Goal: Information Seeking & Learning: Learn about a topic

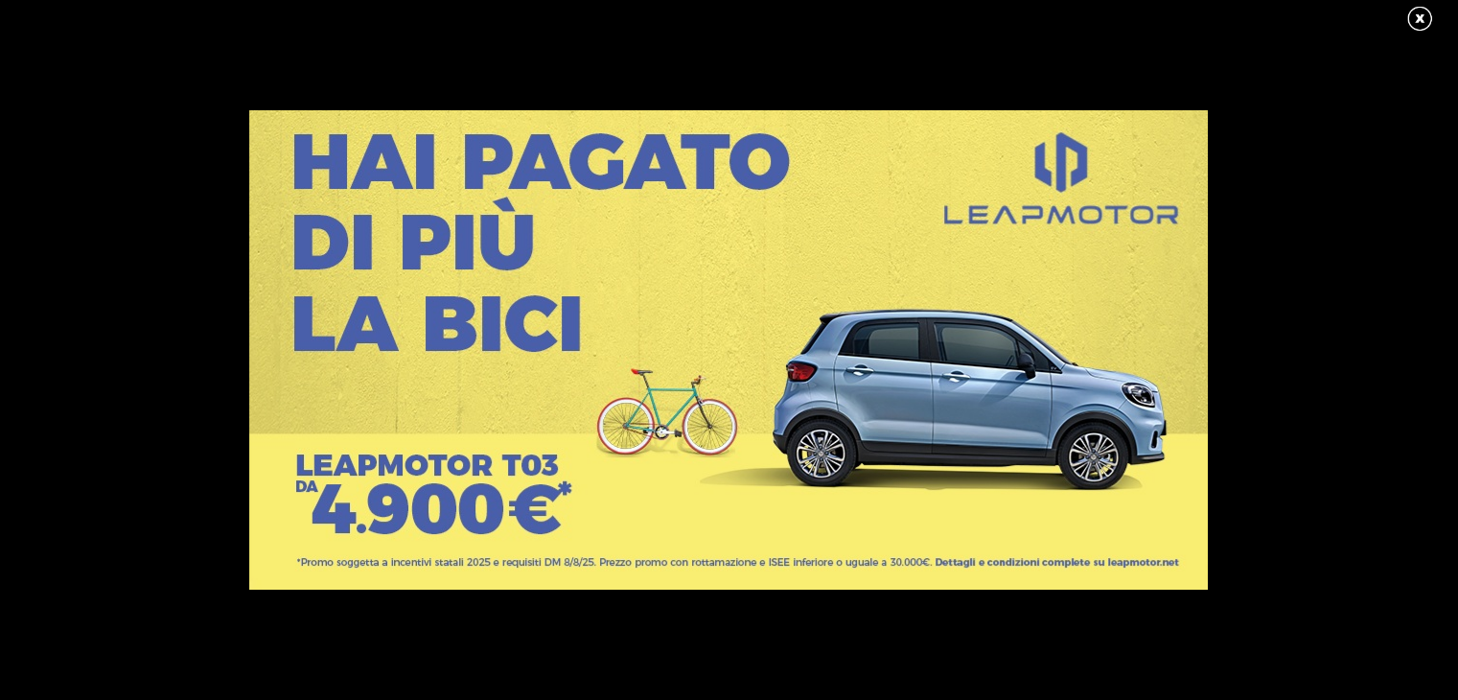
scroll to position [161, 0]
click at [1427, 18] on link at bounding box center [1430, 19] width 48 height 29
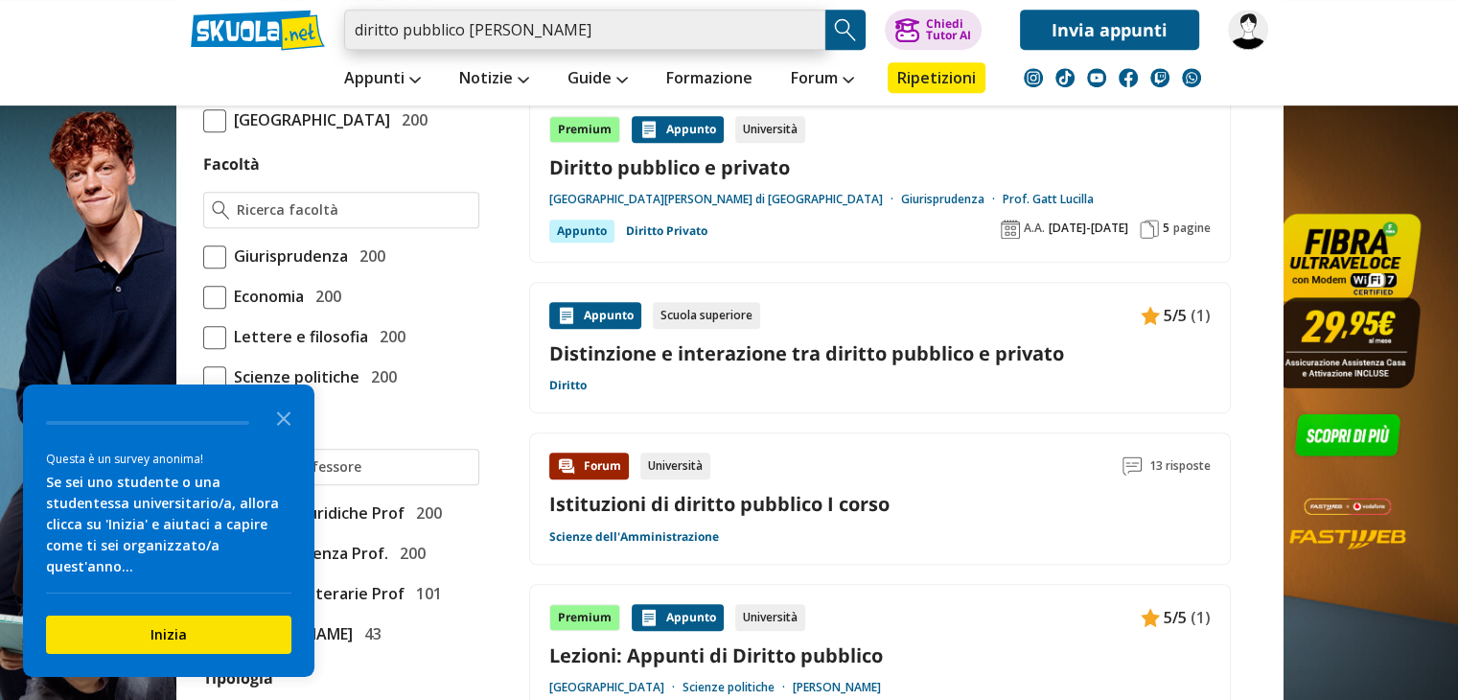
scroll to position [1027, 0]
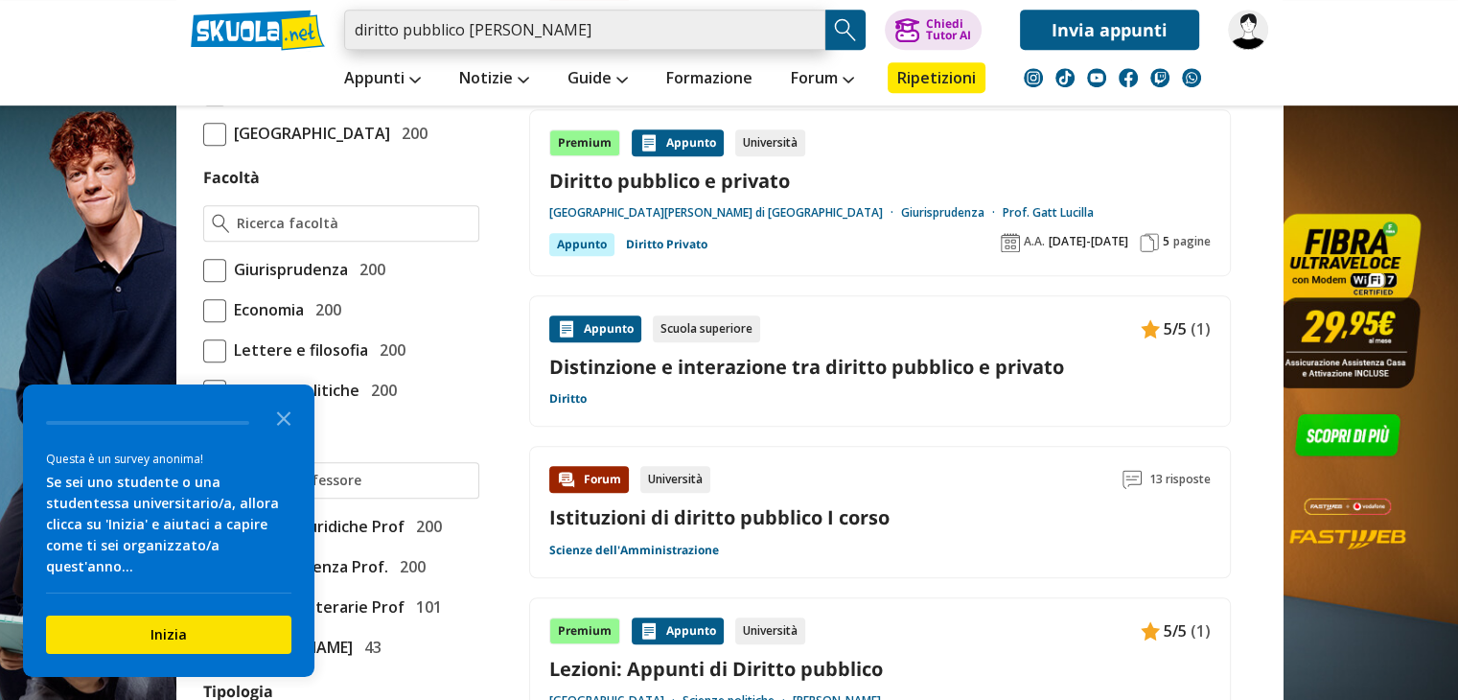
drag, startPoint x: 555, startPoint y: 23, endPoint x: 349, endPoint y: 17, distance: 206.2
click at [349, 17] on input "diritto pubblico [PERSON_NAME]" at bounding box center [584, 30] width 481 height 40
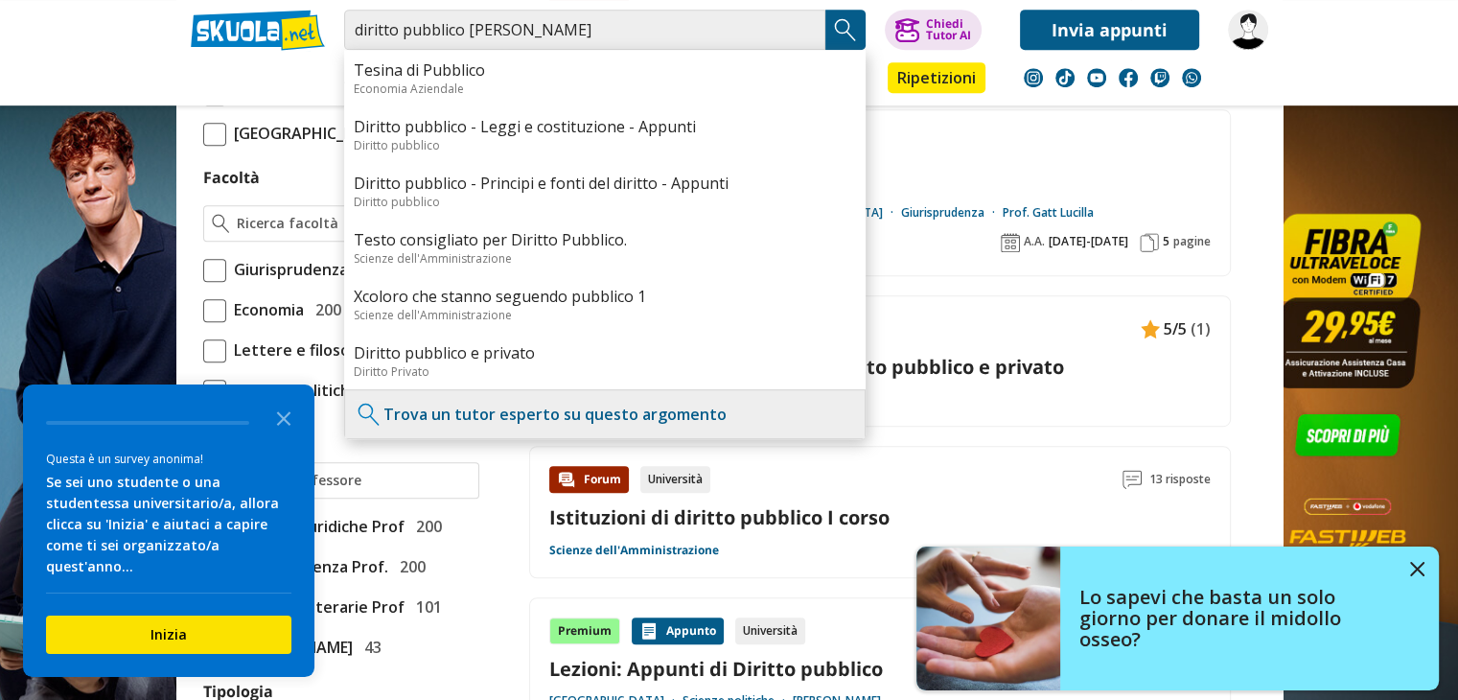
click at [276, 82] on div "Appunti Appunti Medie Italiano Matematica Storia Scienze Geografia Educazione C…" at bounding box center [729, 78] width 1106 height 56
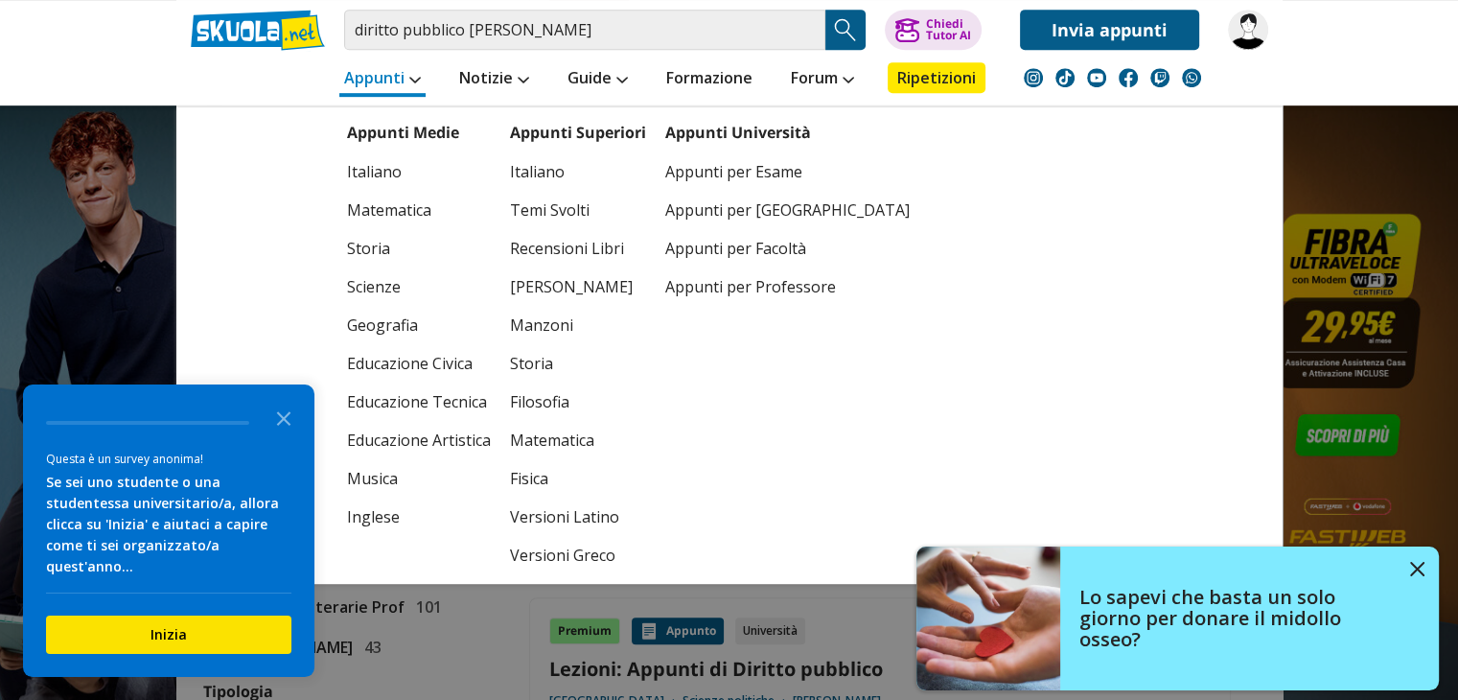
click at [377, 75] on link "Appunti" at bounding box center [382, 79] width 86 height 35
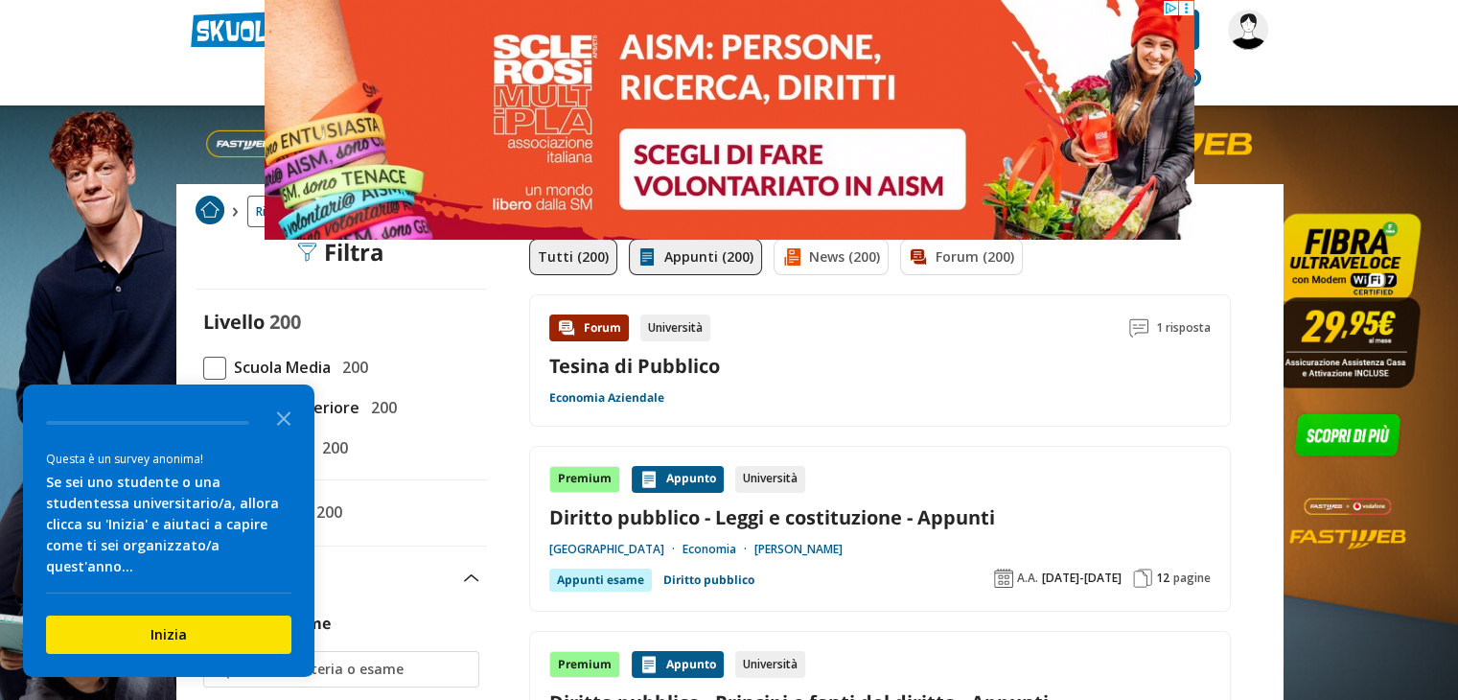
click at [686, 248] on link "Appunti (200)" at bounding box center [695, 257] width 133 height 36
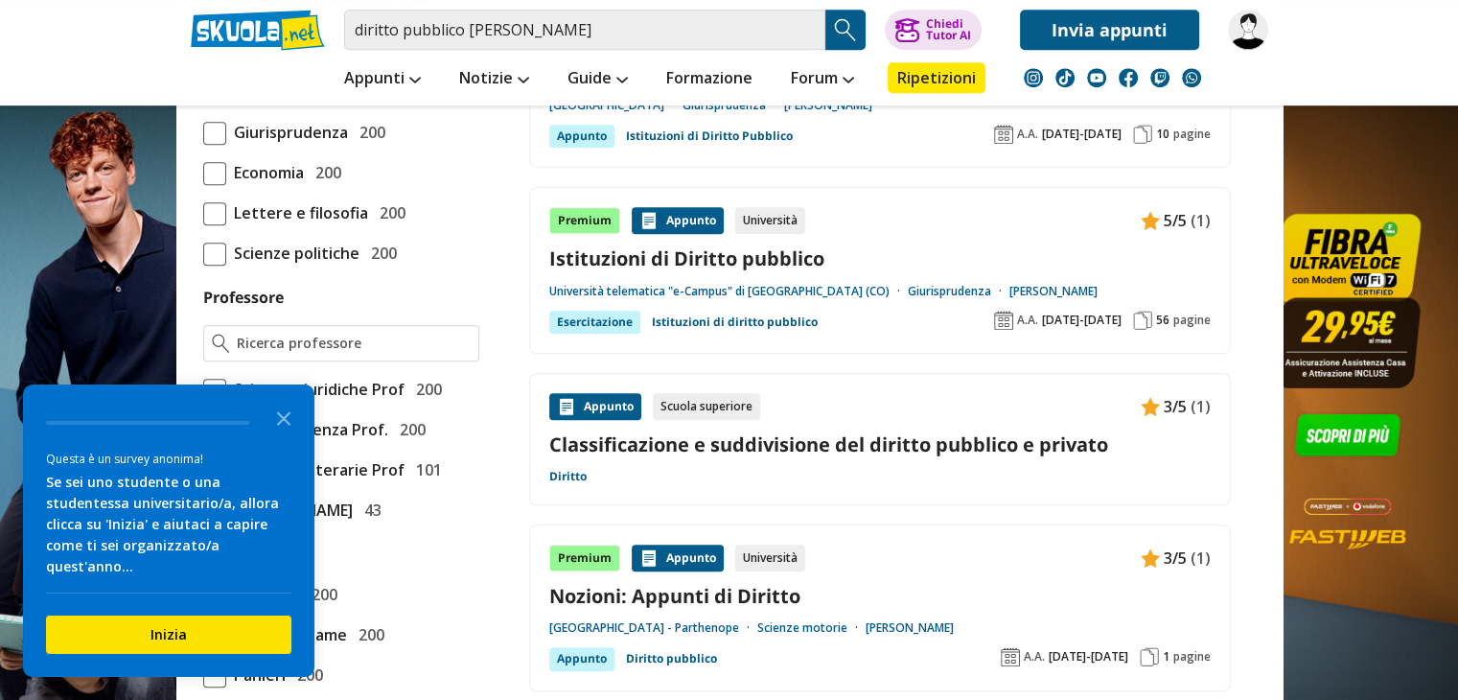
scroll to position [1200, 0]
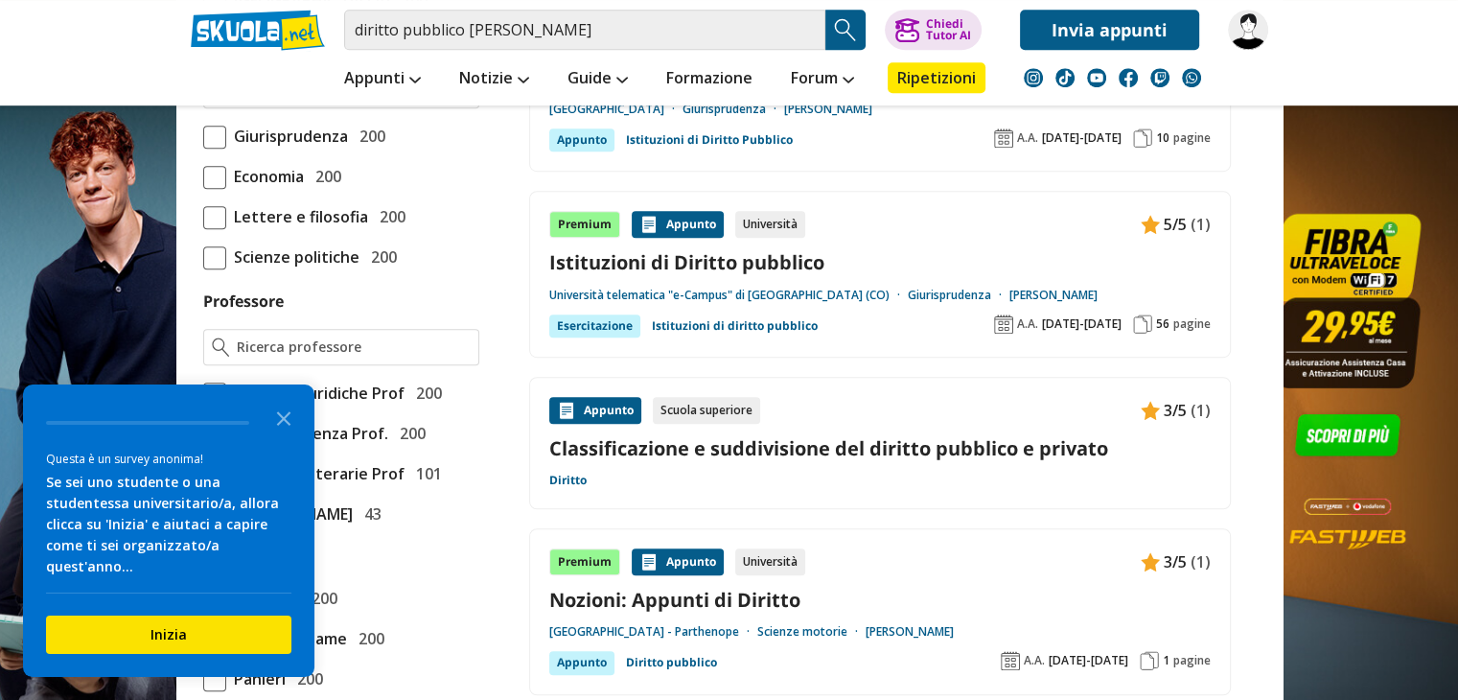
click at [211, 189] on span at bounding box center [214, 177] width 23 height 23
click at [203, 176] on input "Economia 200" at bounding box center [203, 176] width 0 height 0
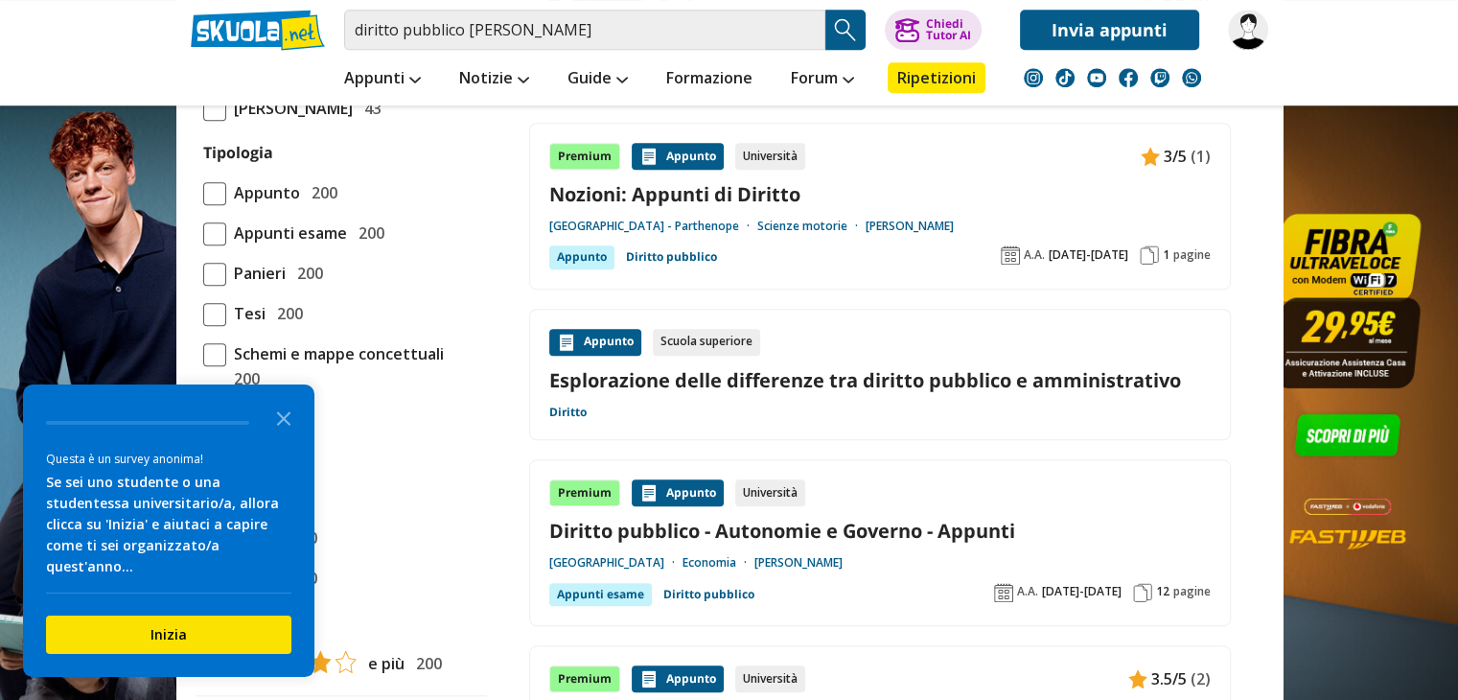
scroll to position [1609, 0]
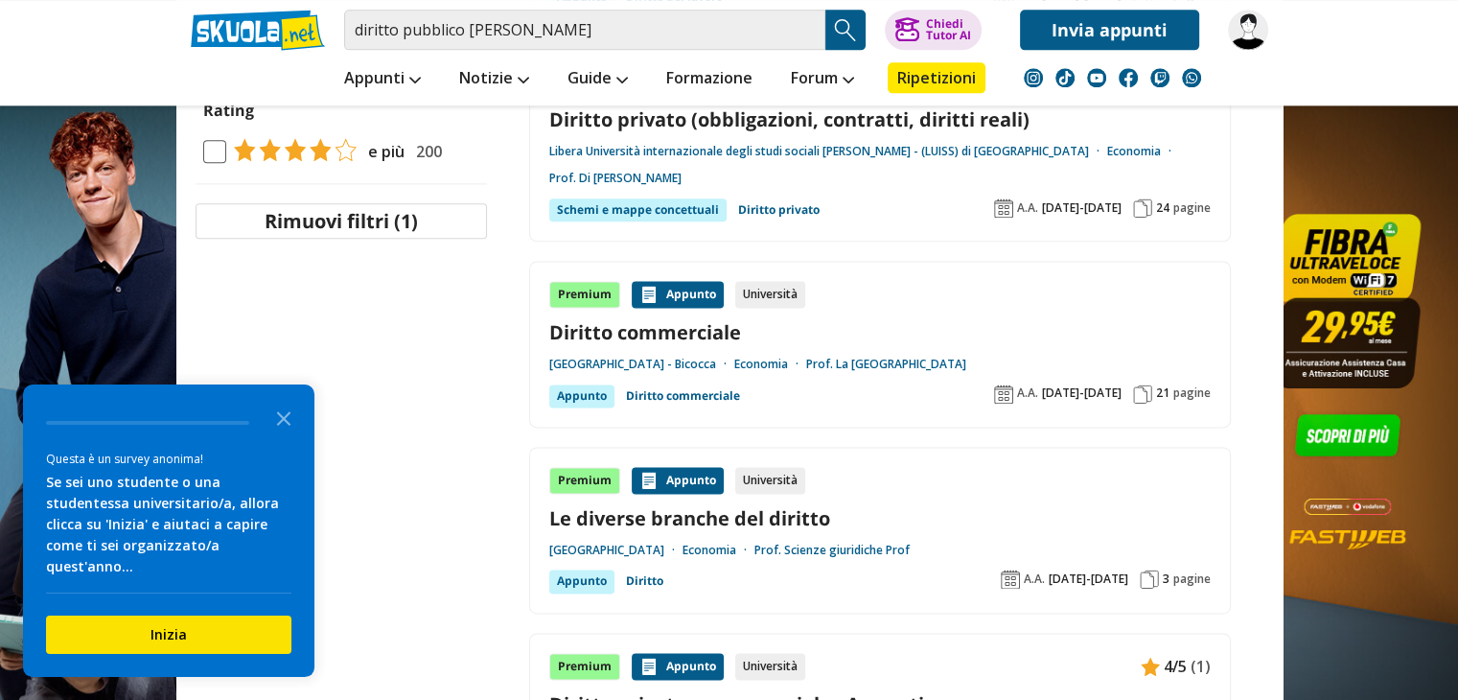
scroll to position [2493, 0]
drag, startPoint x: 0, startPoint y: 0, endPoint x: 433, endPoint y: 474, distance: 642.0
click at [433, 474] on aside "Filtra 1 Rimuovi tutti i filtri Livello 200 Scuola Media 0 Scuola Superiore 0 2…" at bounding box center [331, 38] width 311 height 4070
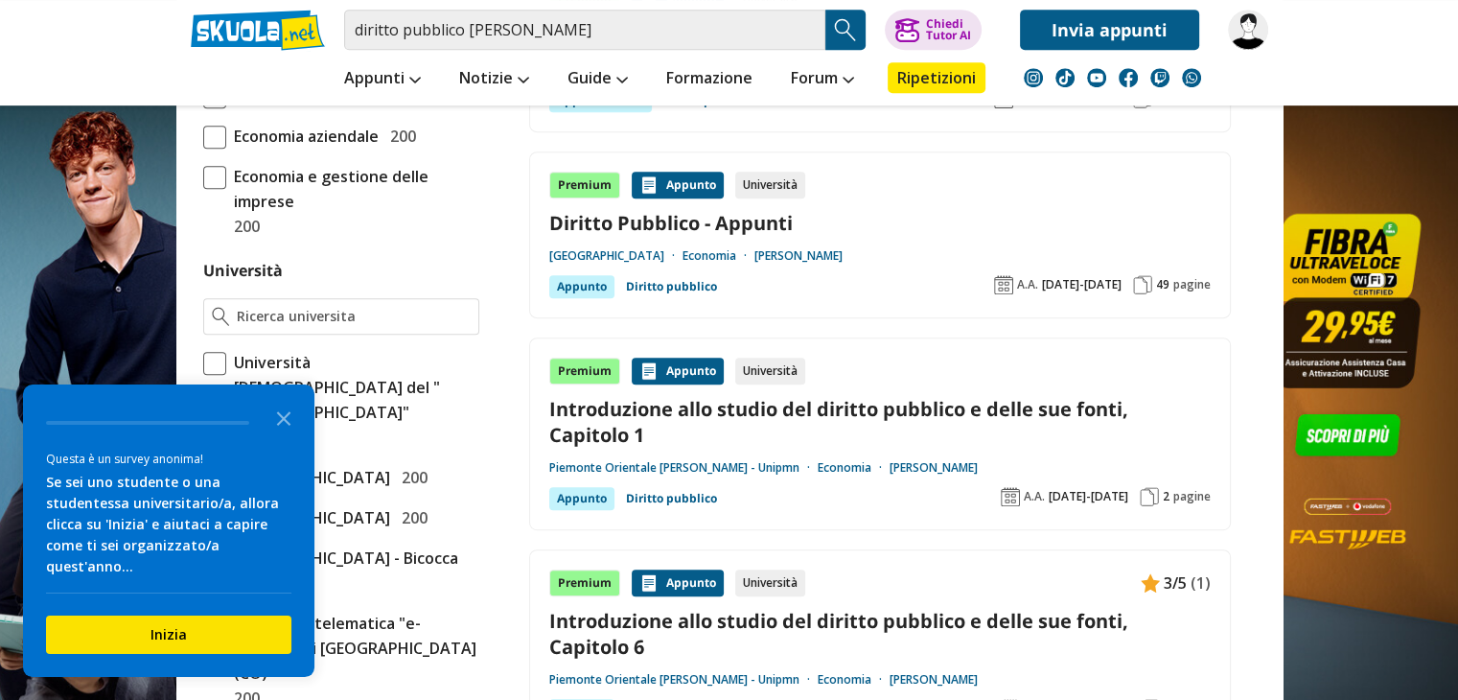
scroll to position [959, 0]
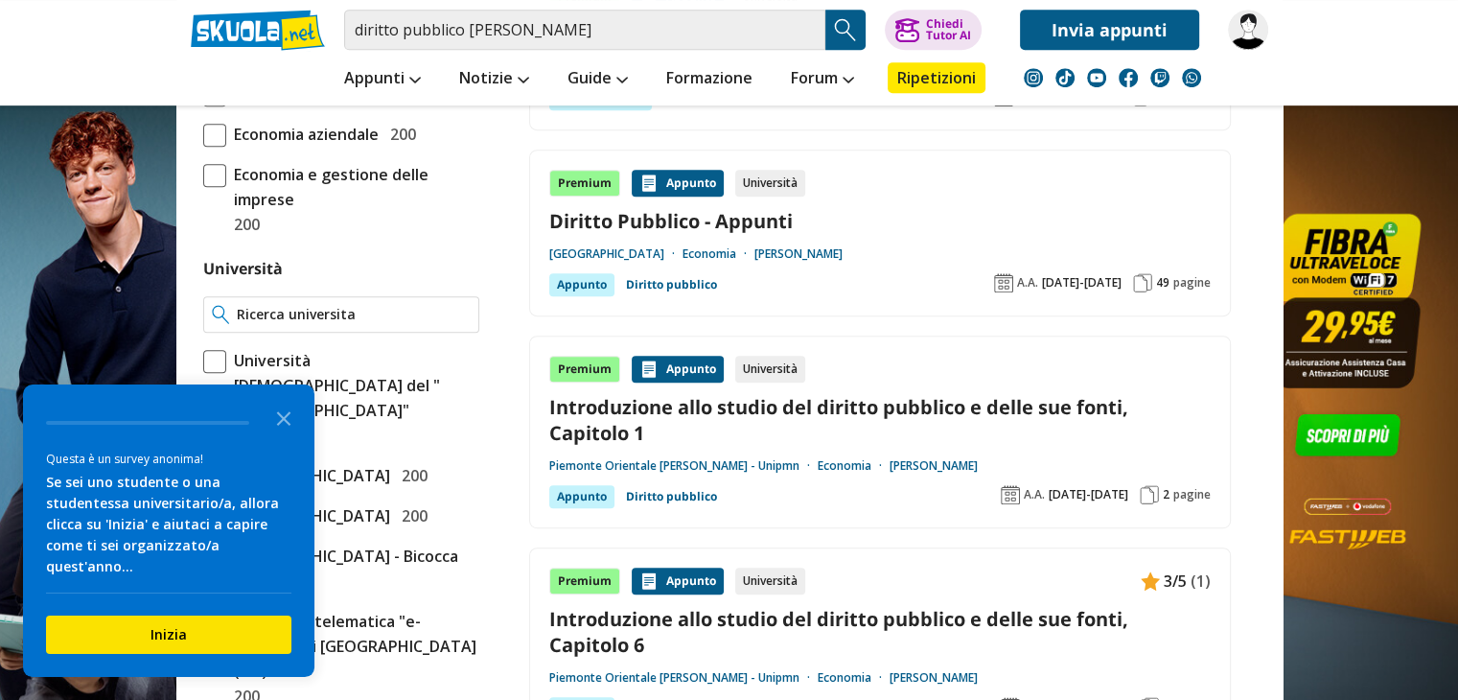
click at [418, 300] on div at bounding box center [341, 314] width 276 height 36
click at [406, 314] on input "Università" at bounding box center [353, 314] width 233 height 19
drag, startPoint x: 391, startPoint y: 310, endPoint x: 238, endPoint y: 335, distance: 155.4
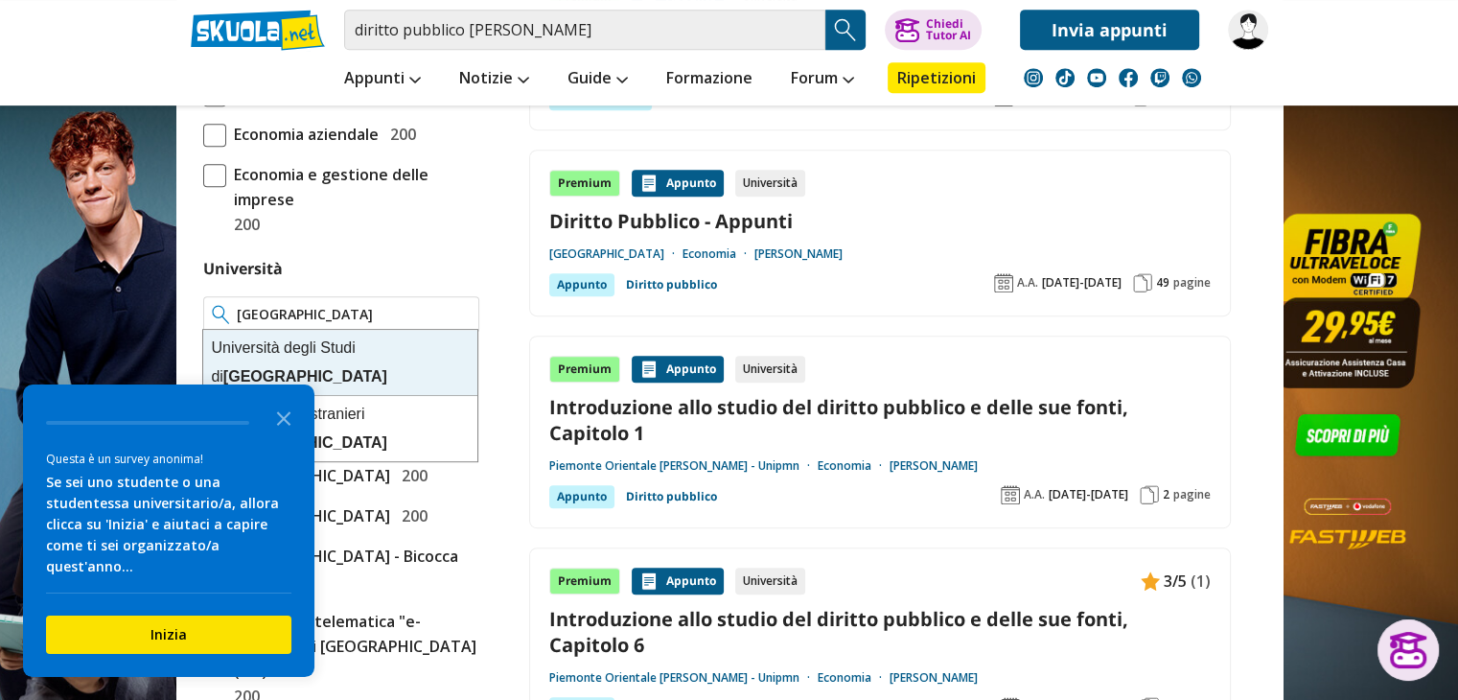
click at [300, 340] on div "Università degli Studi di Perugia" at bounding box center [340, 363] width 274 height 66
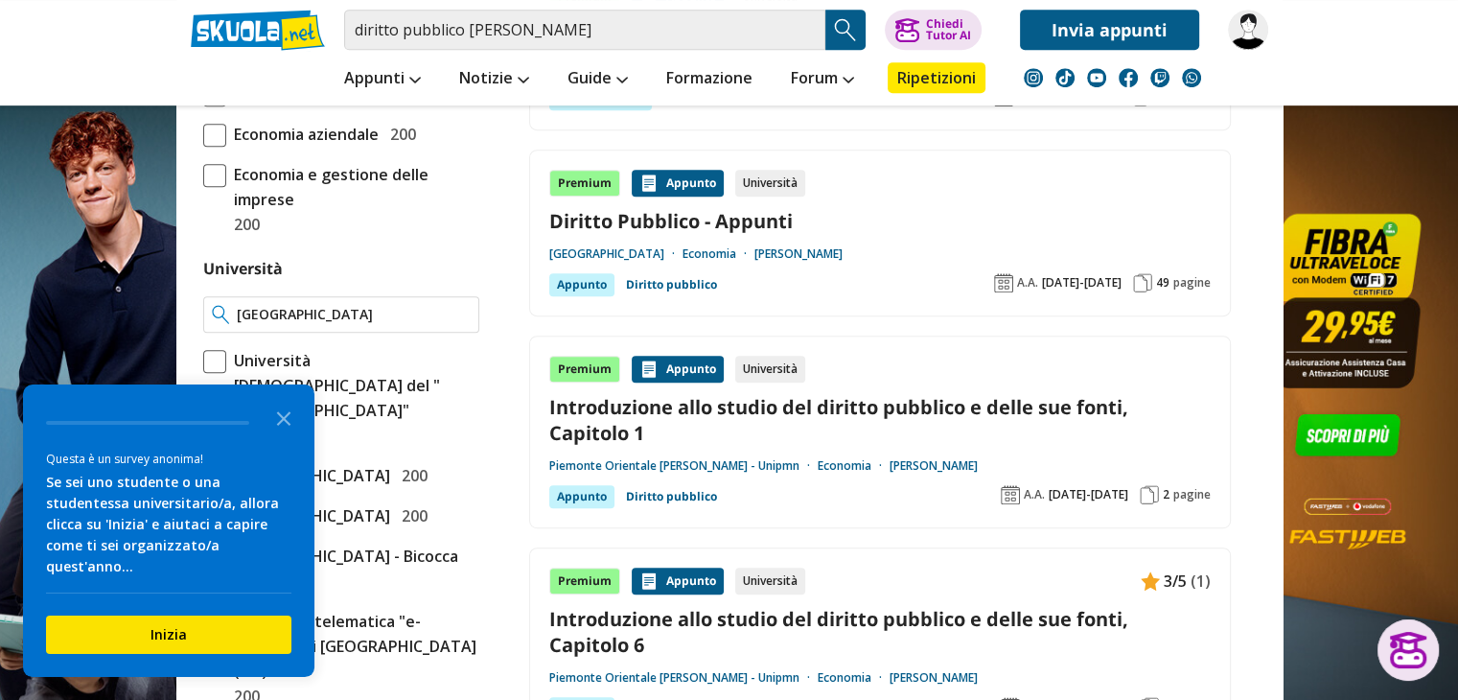
type input "[GEOGRAPHIC_DATA]"
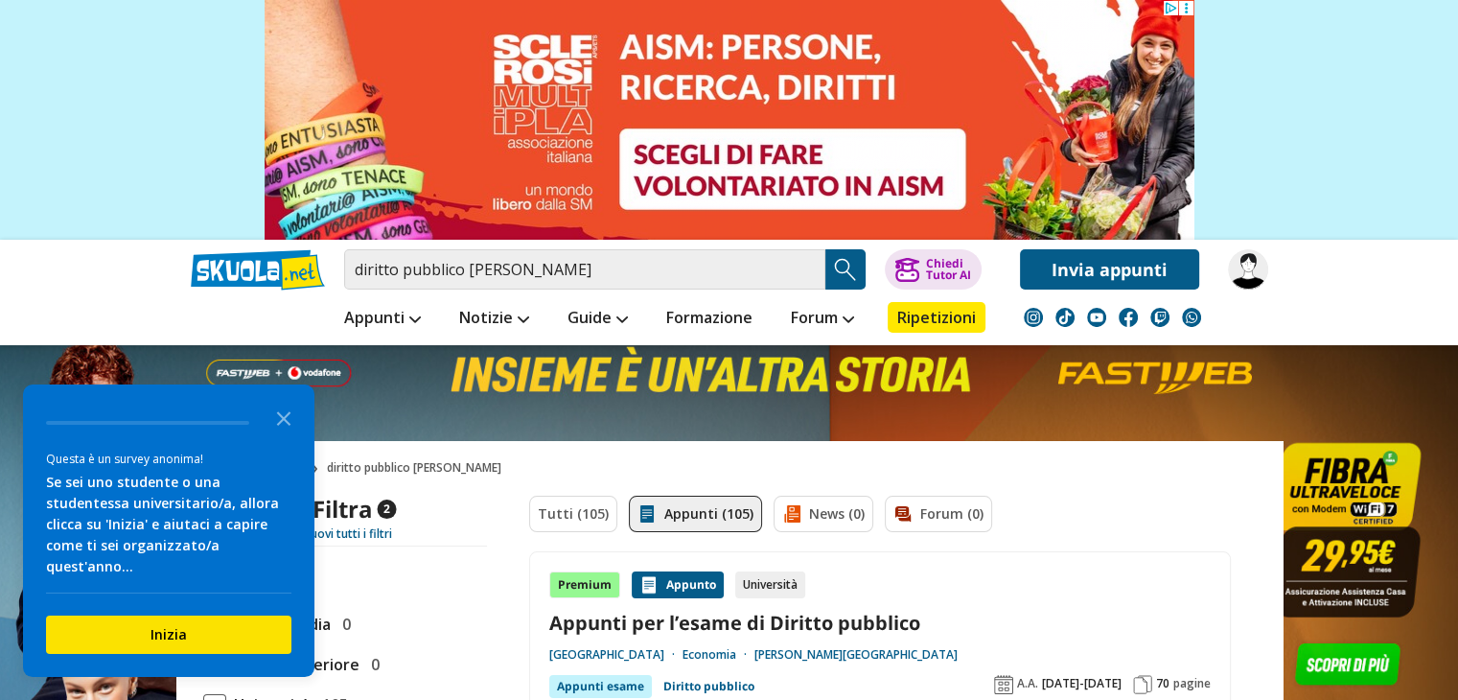
click at [735, 626] on link "Appunti per l’esame di Diritto pubblico" at bounding box center [880, 623] width 662 height 26
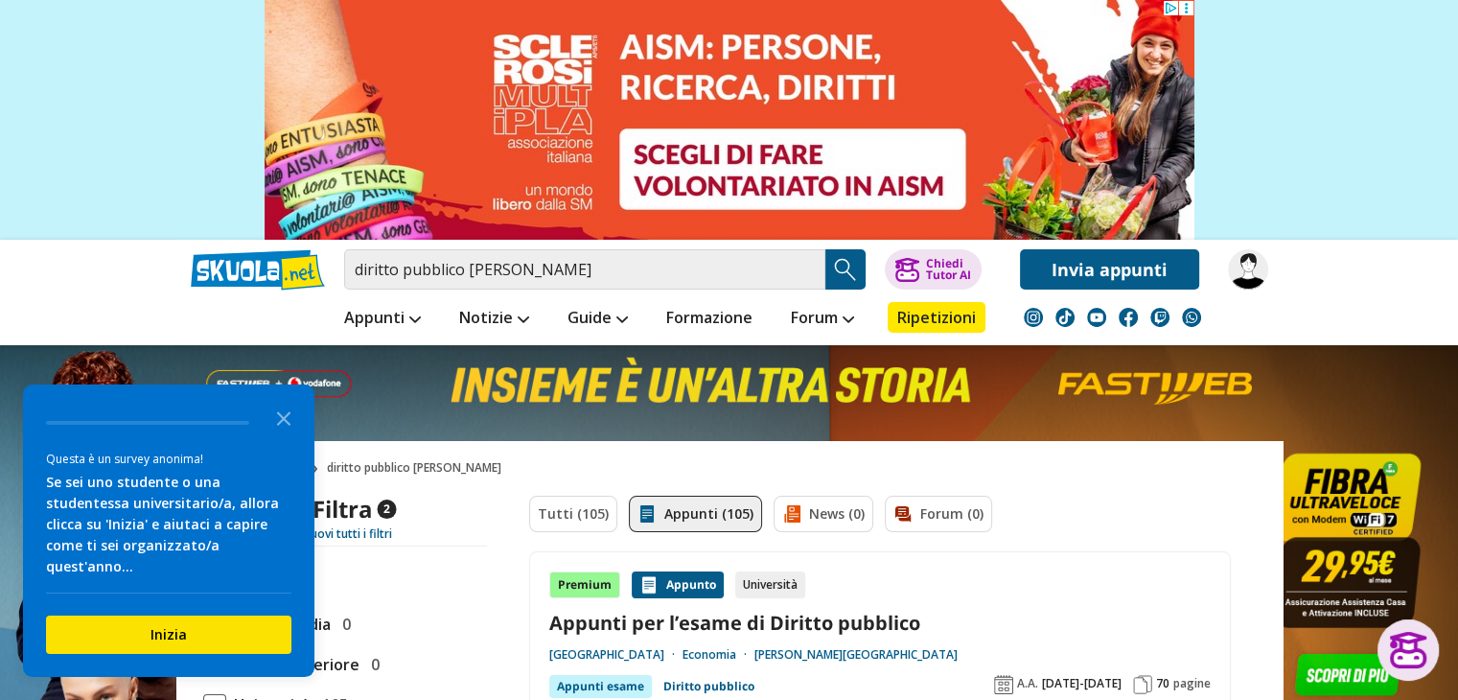
click at [1106, 268] on link "Invia appunti" at bounding box center [1109, 269] width 179 height 40
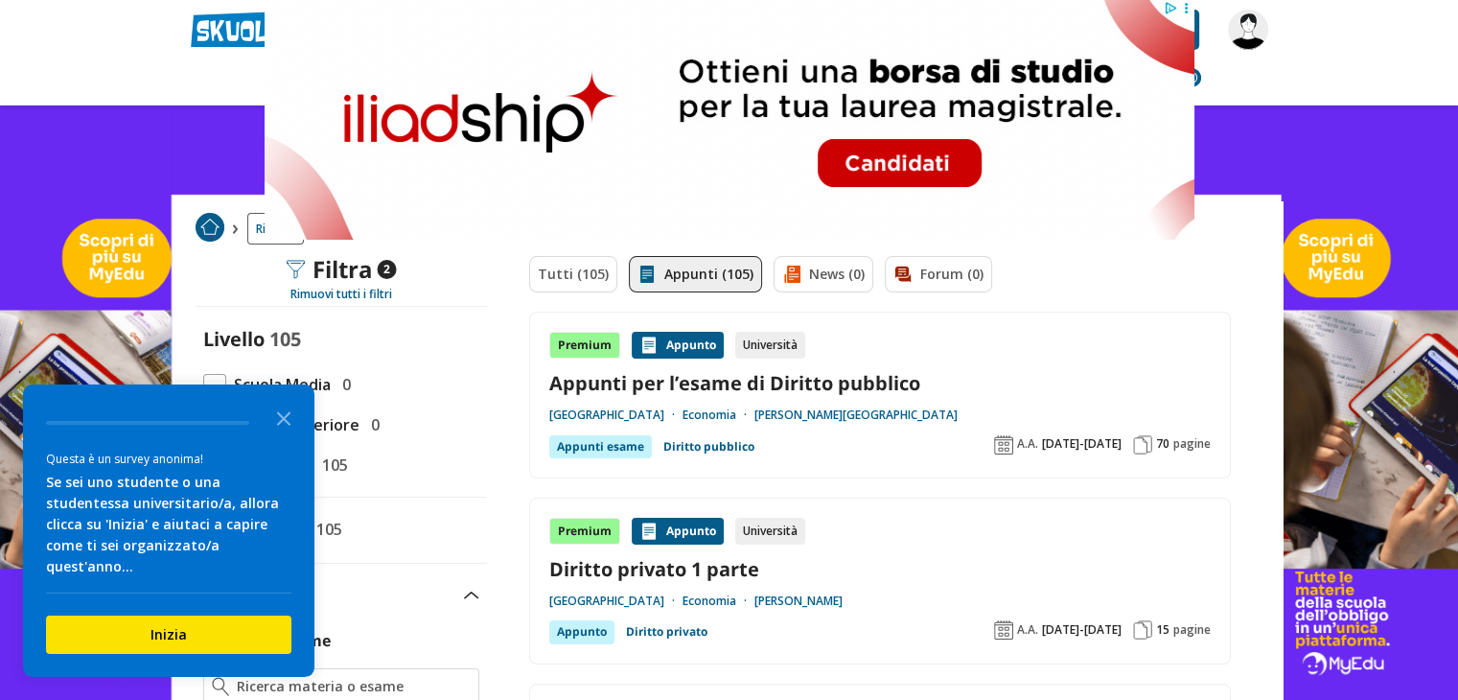
click at [720, 384] on link "Appunti per l’esame di Diritto pubblico" at bounding box center [880, 383] width 662 height 26
